Goal: Information Seeking & Learning: Check status

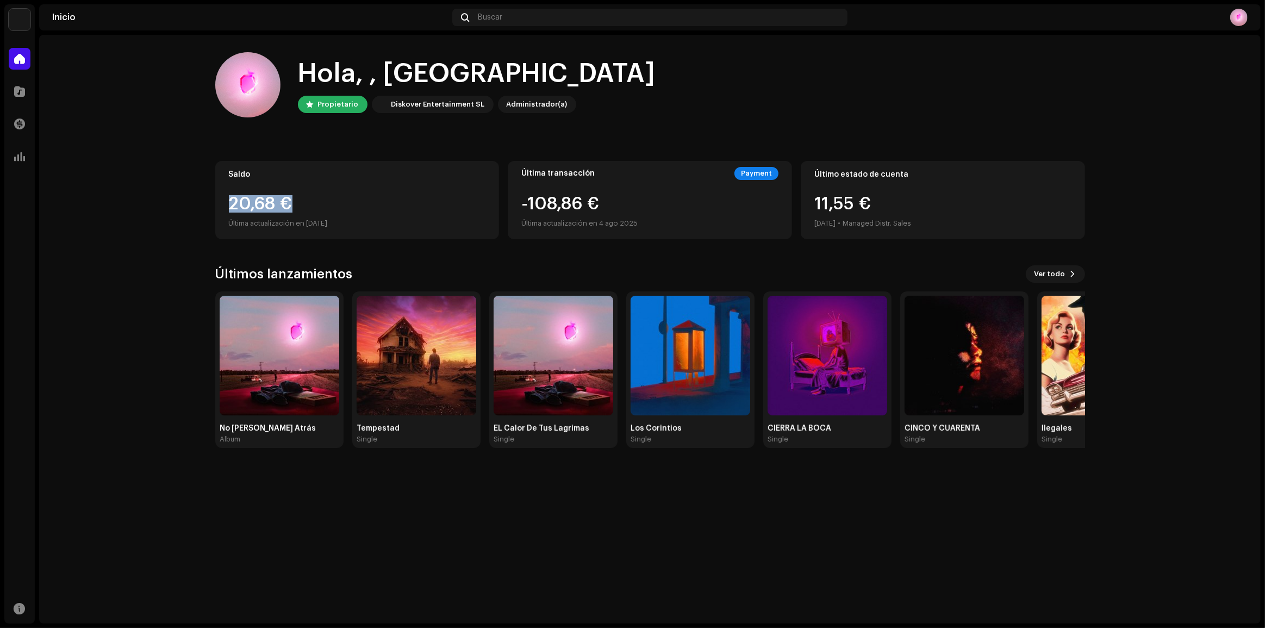
drag, startPoint x: 235, startPoint y: 207, endPoint x: 296, endPoint y: 210, distance: 60.4
click at [296, 210] on div "Saldo 20,68 € Última actualización en [DATE]" at bounding box center [357, 200] width 284 height 78
click at [342, 241] on div "Hola, , [PERSON_NAME] Diskover Entertainment SL Administrador(a) Saldo 20,68 € …" at bounding box center [650, 250] width 870 height 430
click at [15, 161] on div at bounding box center [20, 157] width 22 height 22
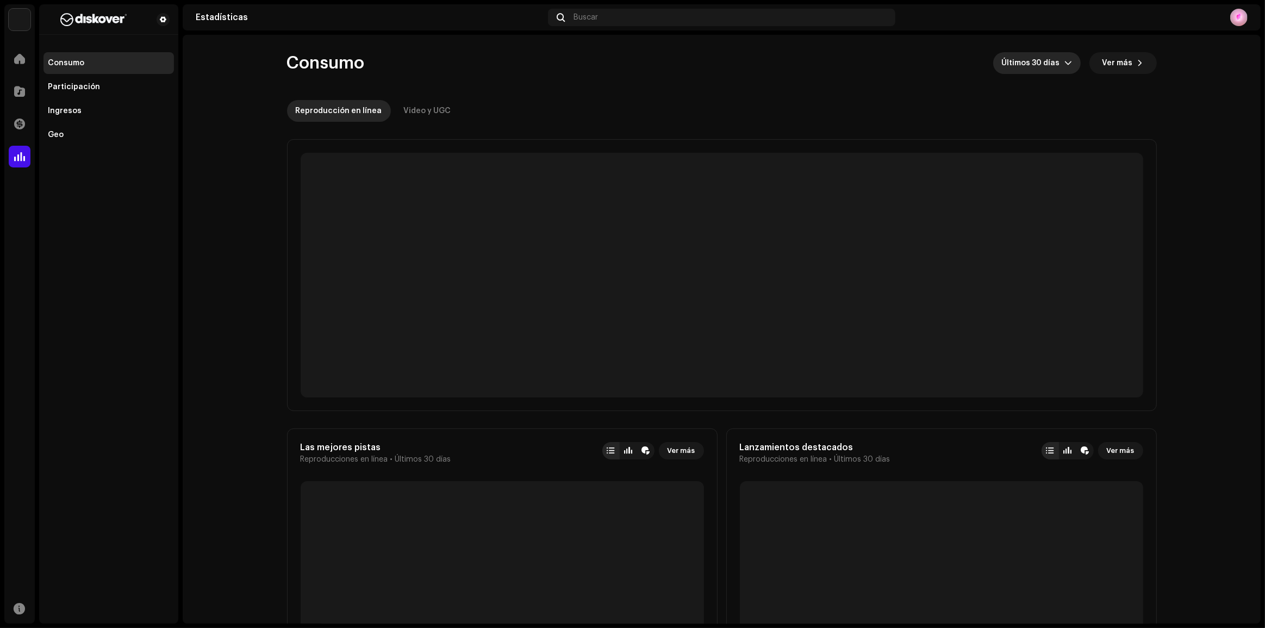
click at [1054, 63] on span "Últimos 30 días" at bounding box center [1033, 63] width 63 height 22
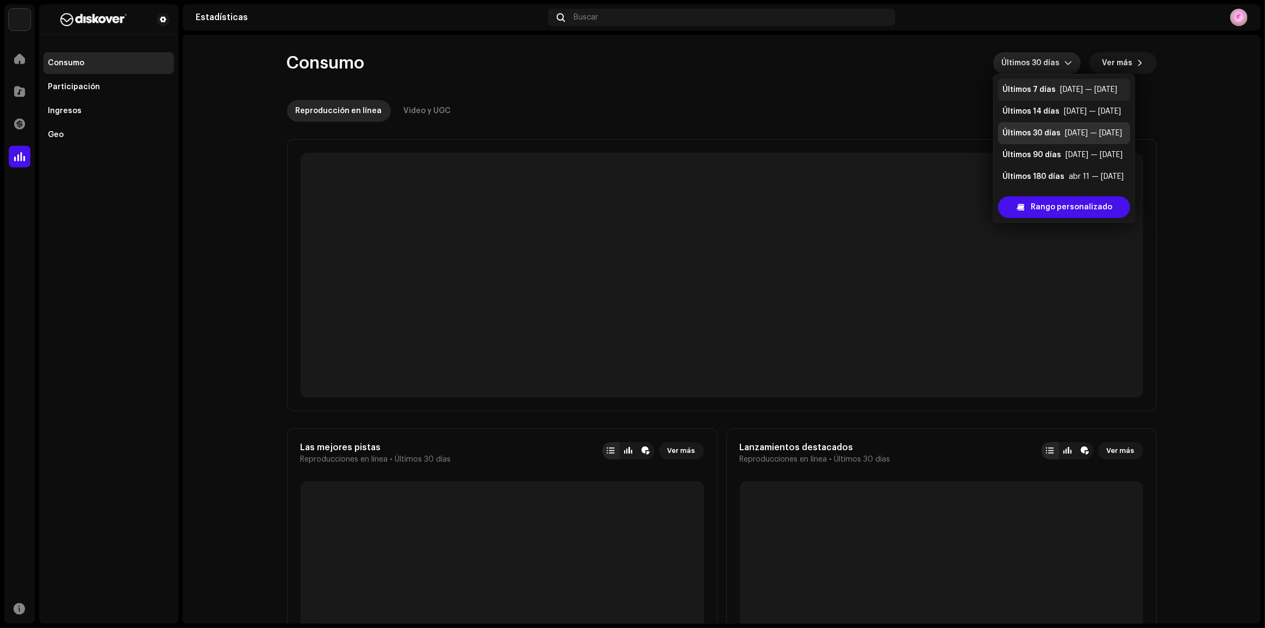
click at [1041, 90] on div "Últimos 7 días" at bounding box center [1028, 89] width 53 height 11
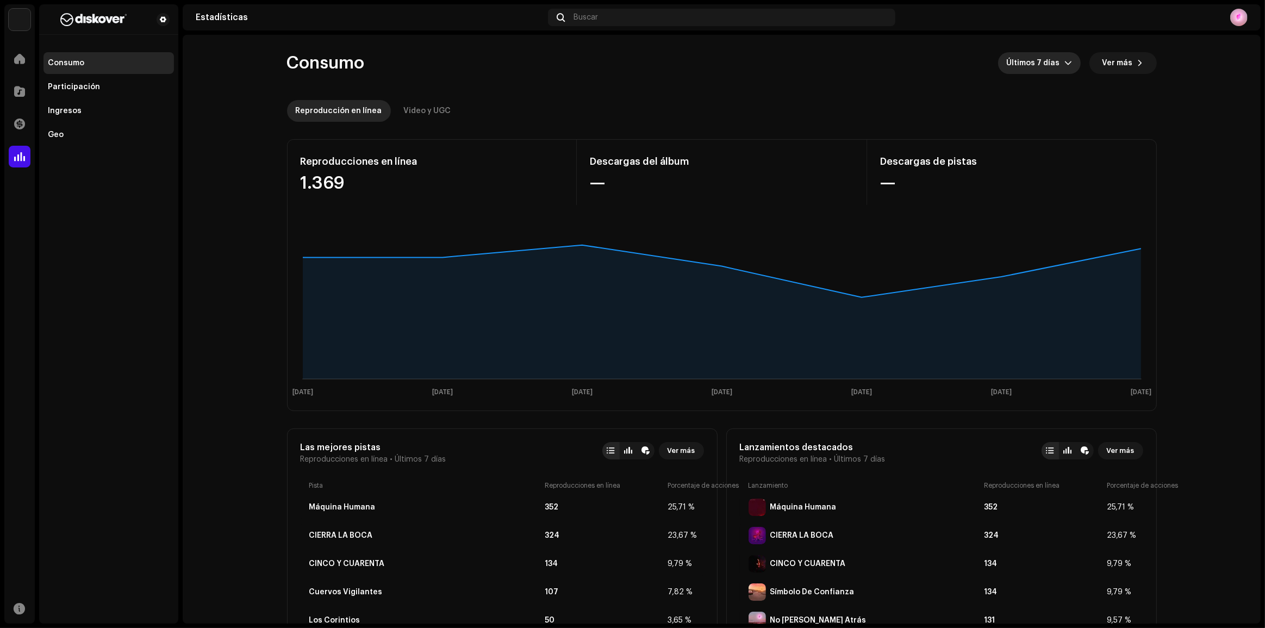
click at [1047, 65] on span "Últimos 7 días" at bounding box center [1036, 63] width 58 height 22
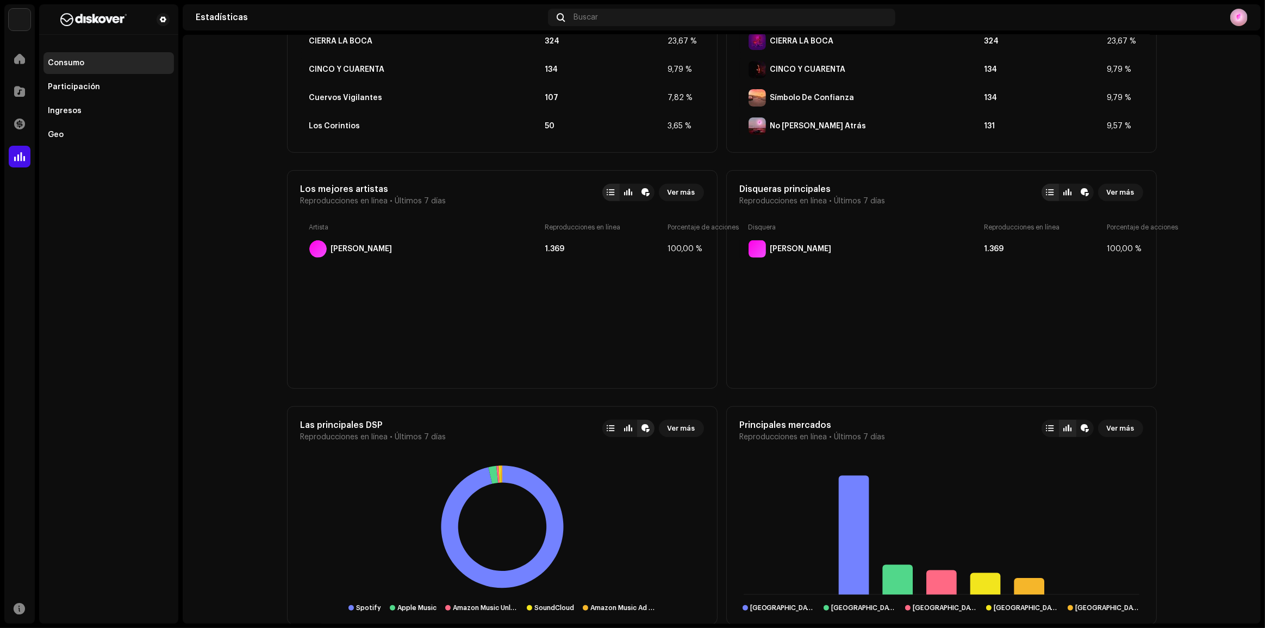
scroll to position [543, 0]
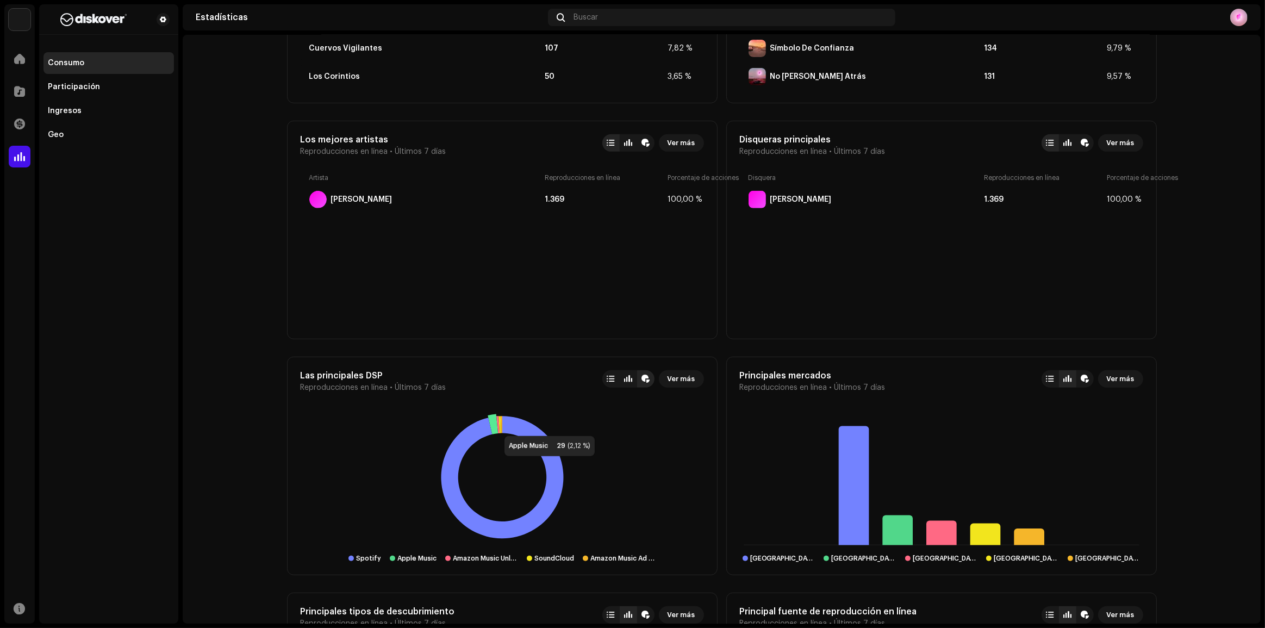
click at [490, 424] on icon at bounding box center [493, 424] width 10 height 20
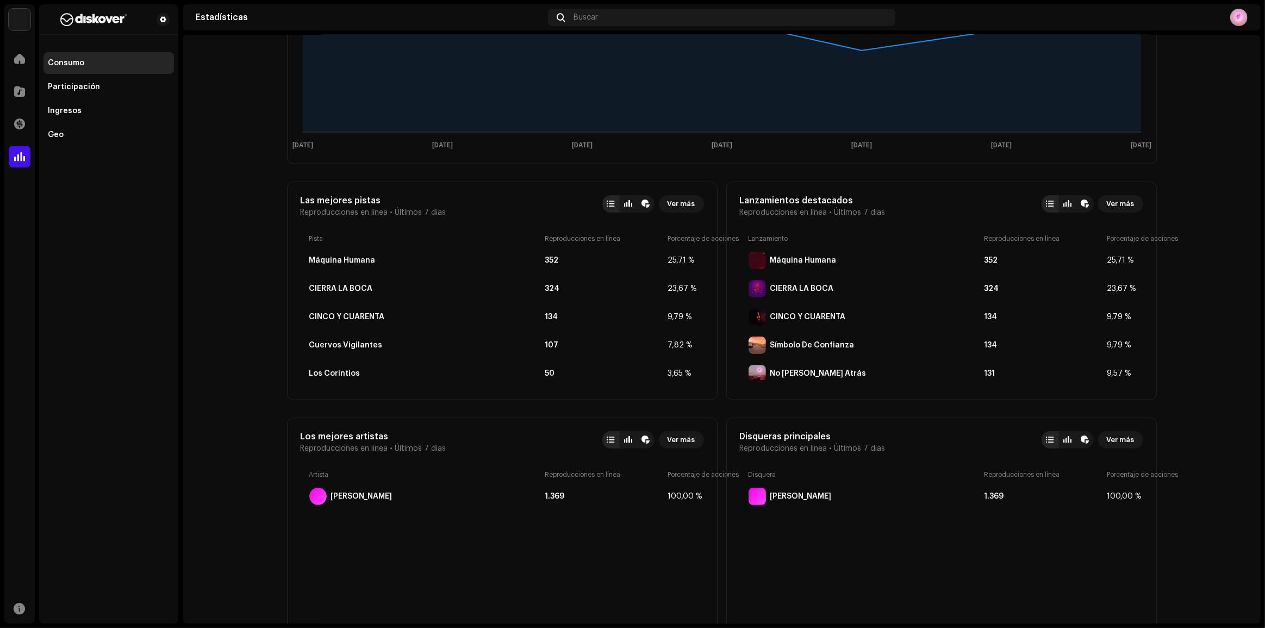
scroll to position [296, 0]
